Goal: Information Seeking & Learning: Check status

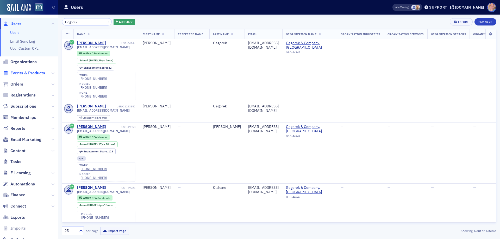
click at [31, 71] on span "Events & Products" at bounding box center [27, 73] width 35 height 6
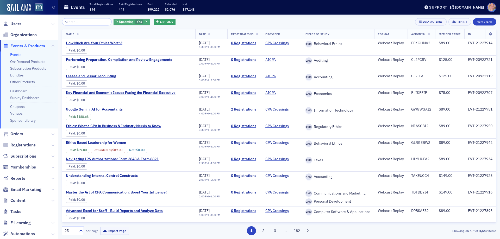
click at [137, 23] on span "Yes" at bounding box center [139, 22] width 5 height 4
click at [163, 21] on input "No" at bounding box center [164, 22] width 5 height 5
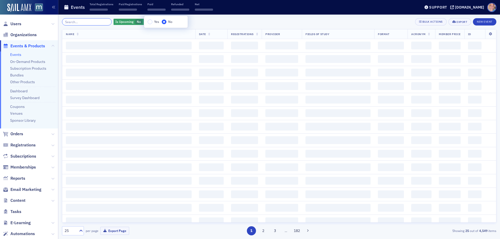
click at [73, 22] on input "search" at bounding box center [87, 21] width 50 height 7
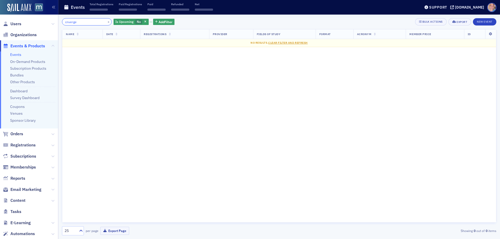
click at [66, 23] on input "cnverge" at bounding box center [87, 21] width 50 height 7
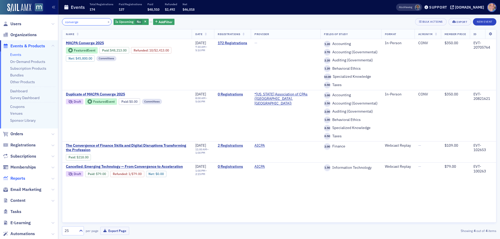
type input "converge"
click at [106, 22] on button "×" at bounding box center [108, 21] width 5 height 5
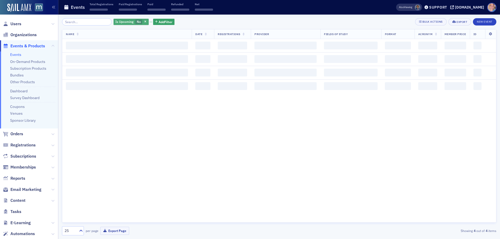
click at [137, 21] on span "No" at bounding box center [139, 22] width 4 height 4
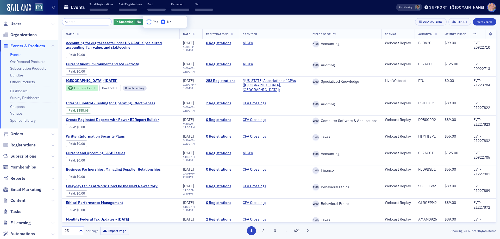
click at [150, 23] on input "Yes" at bounding box center [148, 22] width 5 height 5
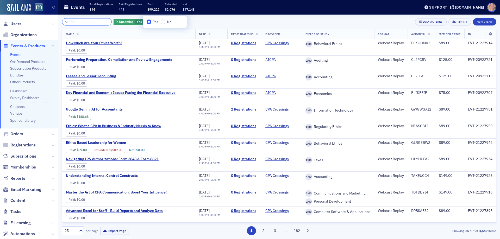
click at [80, 21] on input "search" at bounding box center [87, 21] width 50 height 7
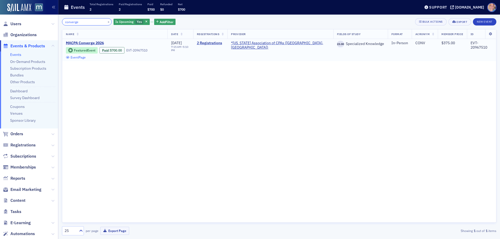
type input "converge"
click at [86, 55] on link "Event Page" at bounding box center [76, 57] width 20 height 4
click at [137, 21] on span "Yes" at bounding box center [139, 22] width 5 height 4
click at [162, 23] on input "No" at bounding box center [164, 22] width 5 height 5
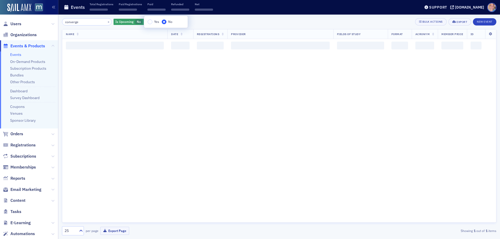
click at [220, 21] on div "converge × Is Upcoming No Add Filter Bulk Actions Export New Event" at bounding box center [279, 21] width 434 height 7
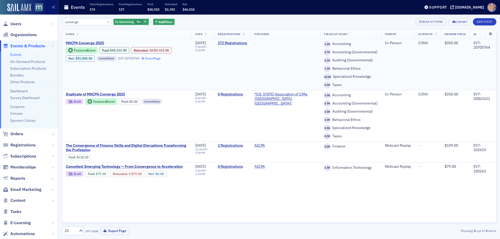
click at [155, 57] on link "Event Page" at bounding box center [151, 58] width 20 height 4
click at [118, 21] on span "Is Upcoming" at bounding box center [124, 22] width 18 height 4
click at [149, 23] on input "Yes" at bounding box center [148, 22] width 5 height 5
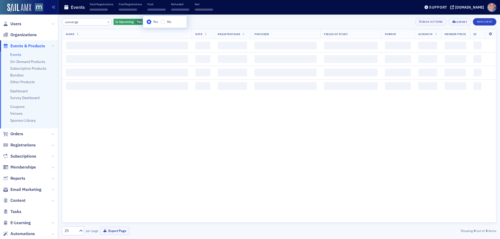
click at [200, 23] on div "converge × Is Upcoming Yes Add Filter Bulk Actions Export New Event" at bounding box center [279, 21] width 434 height 7
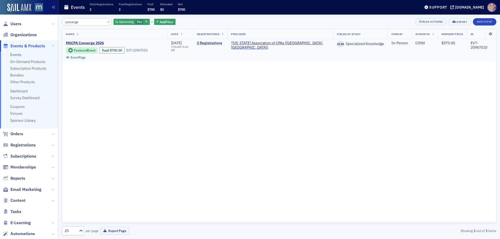
click at [224, 42] on link "2 Registrations" at bounding box center [210, 43] width 27 height 5
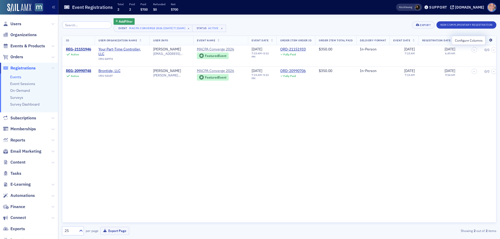
click at [492, 40] on icon at bounding box center [490, 40] width 11 height 3
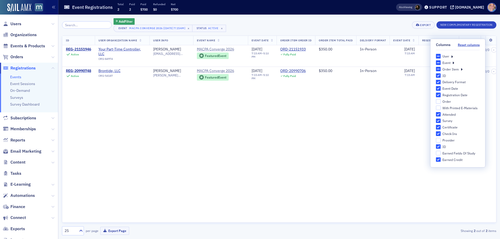
click at [437, 84] on input "Delivery Format" at bounding box center [438, 82] width 5 height 5
checkbox input "false"
click at [294, 20] on div "Add Filter Event MACPA Converge 2026 [4/30/2026 7:15am] × Status Active × Expor…" at bounding box center [279, 25] width 434 height 14
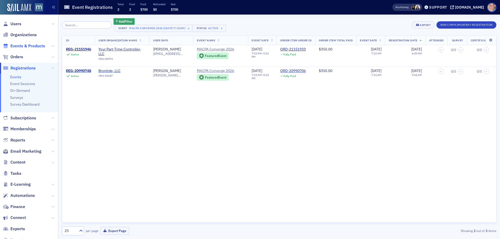
click at [30, 44] on span "Events & Products" at bounding box center [27, 46] width 35 height 6
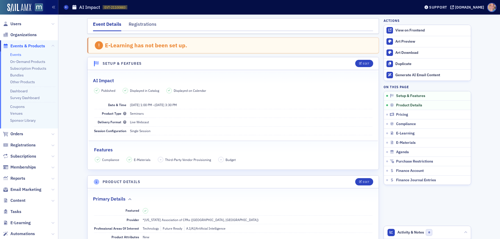
scroll to position [130, 0]
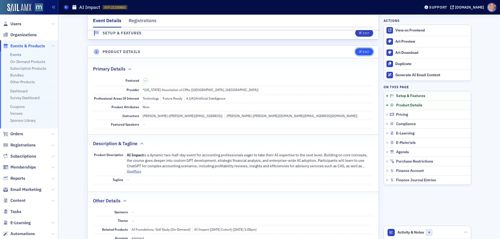
click at [359, 51] on icon "button" at bounding box center [360, 51] width 3 height 3
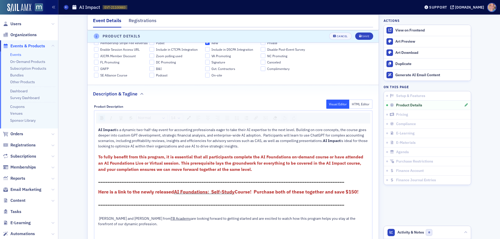
scroll to position [275, 0]
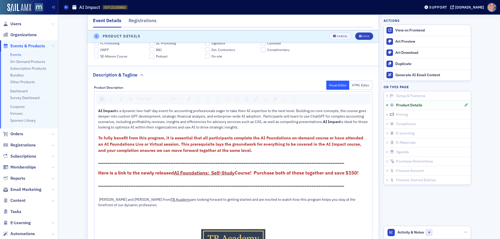
click at [160, 170] on span "Here is a link to the newly released" at bounding box center [136, 173] width 76 height 6
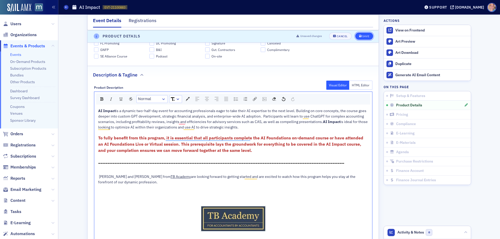
click at [368, 36] on button "Save" at bounding box center [364, 36] width 18 height 7
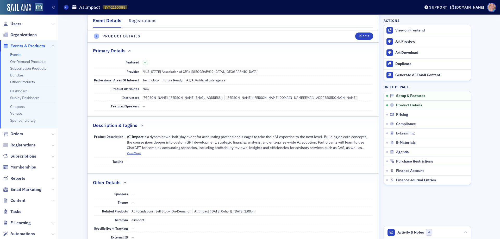
scroll to position [145, 0]
